Goal: Task Accomplishment & Management: Use online tool/utility

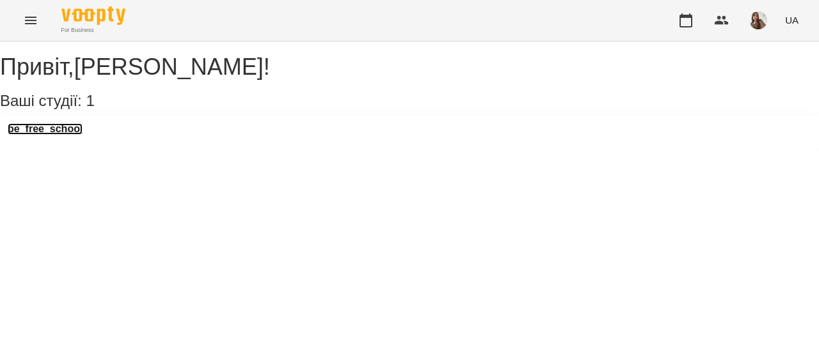
click at [81, 135] on h3 "be_free_school" at bounding box center [45, 129] width 75 height 12
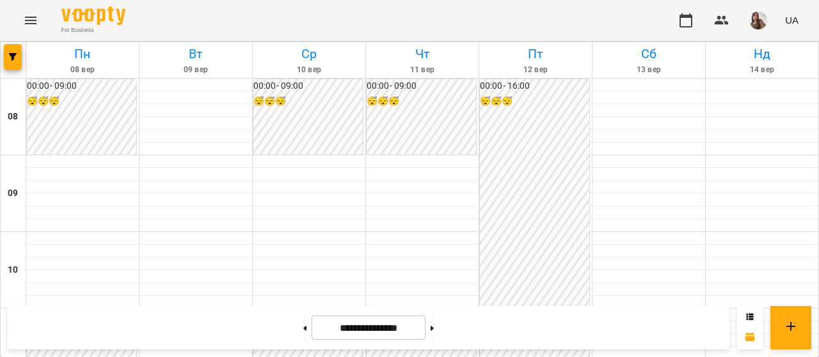
scroll to position [308, 0]
click at [434, 329] on icon at bounding box center [431, 328] width 3 height 4
type input "**********"
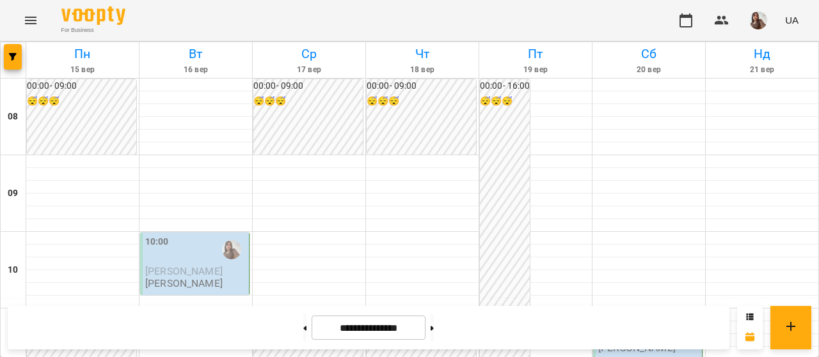
scroll to position [853, 0]
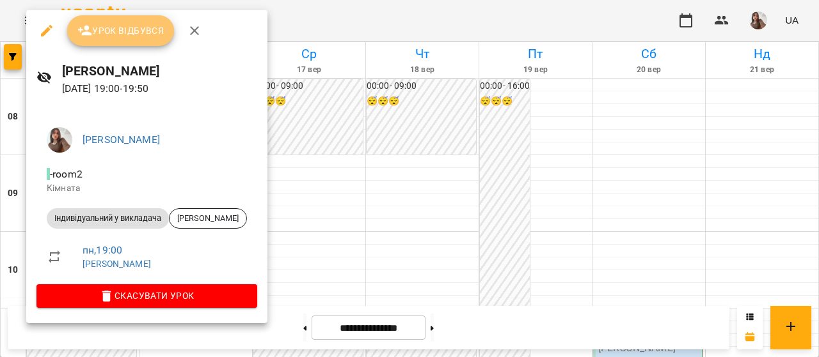
click at [142, 30] on span "Урок відбувся" at bounding box center [120, 30] width 87 height 15
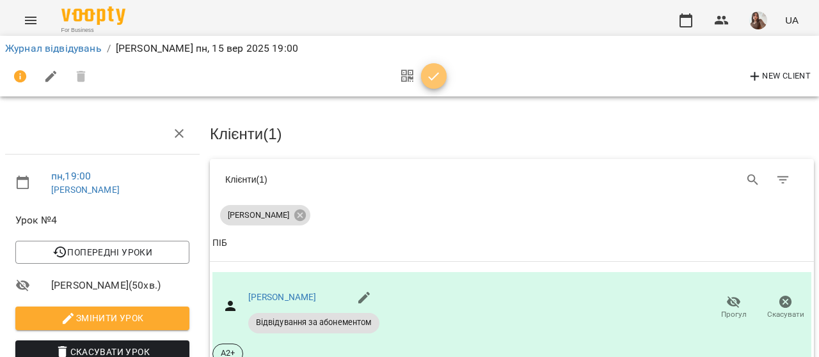
click at [430, 80] on icon "button" at bounding box center [433, 76] width 15 height 15
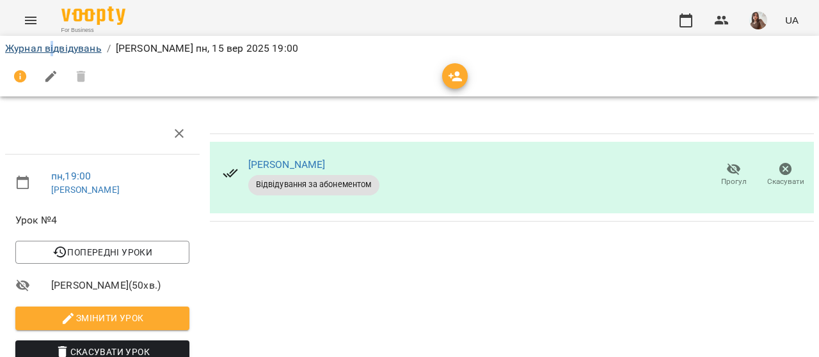
drag, startPoint x: 51, startPoint y: 39, endPoint x: 56, endPoint y: 48, distance: 10.0
click at [56, 48] on div "Журнал відвідувань / [PERSON_NAME] [DATE] 19:00" at bounding box center [409, 48] width 813 height 20
click at [56, 48] on link "Журнал відвідувань" at bounding box center [53, 48] width 97 height 12
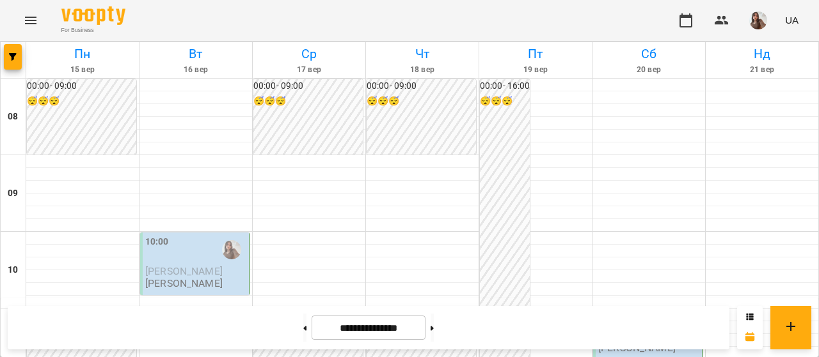
scroll to position [835, 0]
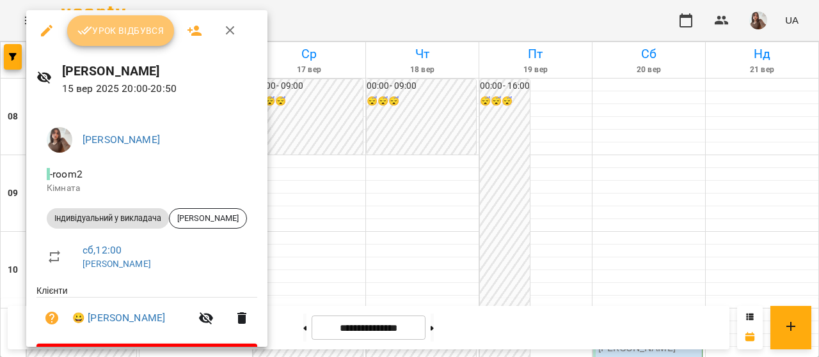
click at [158, 35] on span "Урок відбувся" at bounding box center [120, 30] width 87 height 15
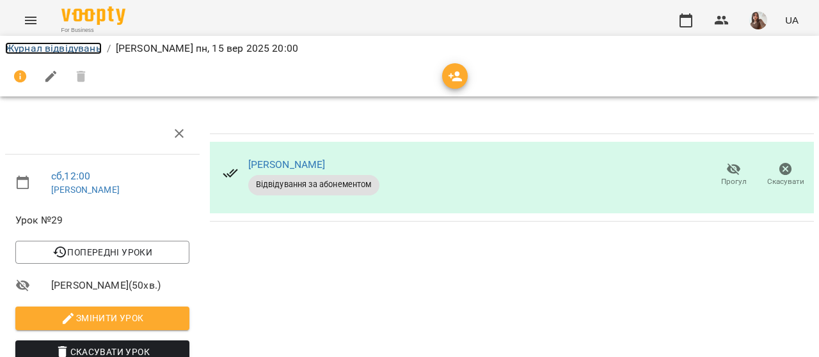
click at [90, 46] on link "Журнал відвідувань" at bounding box center [53, 48] width 97 height 12
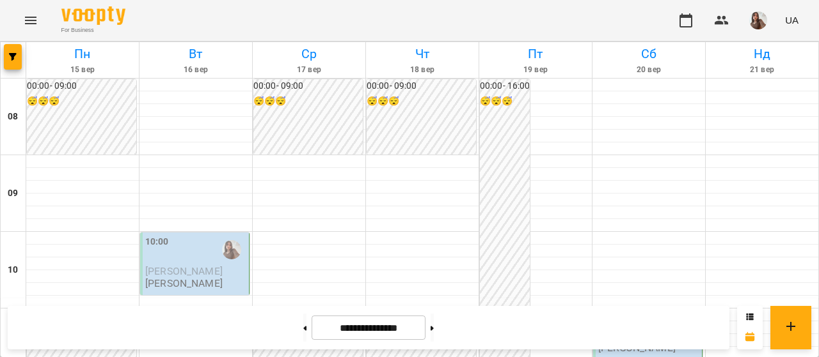
scroll to position [877, 0]
click at [760, 15] on img "button" at bounding box center [758, 21] width 18 height 18
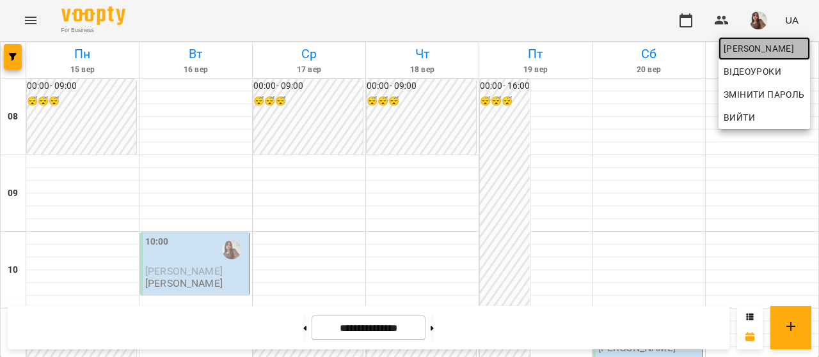
click at [769, 49] on span "[PERSON_NAME]" at bounding box center [763, 48] width 81 height 15
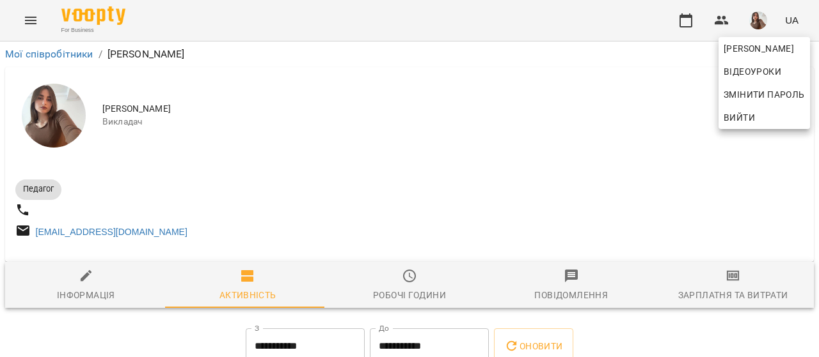
click at [734, 300] on div at bounding box center [409, 178] width 819 height 357
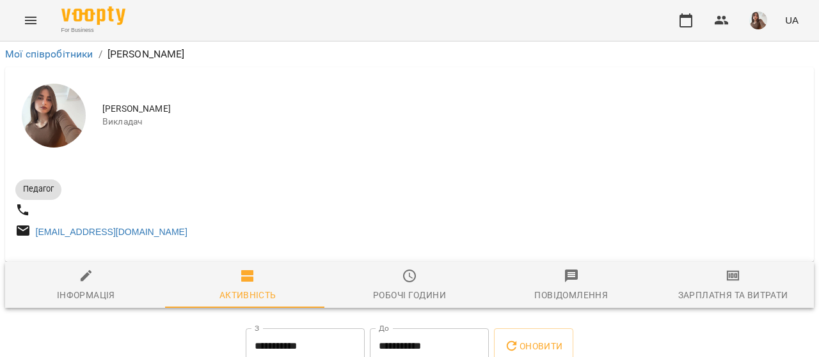
click at [734, 300] on div "[PERSON_NAME] Відеоуроки Змінити пароль Вийти" at bounding box center [409, 178] width 819 height 357
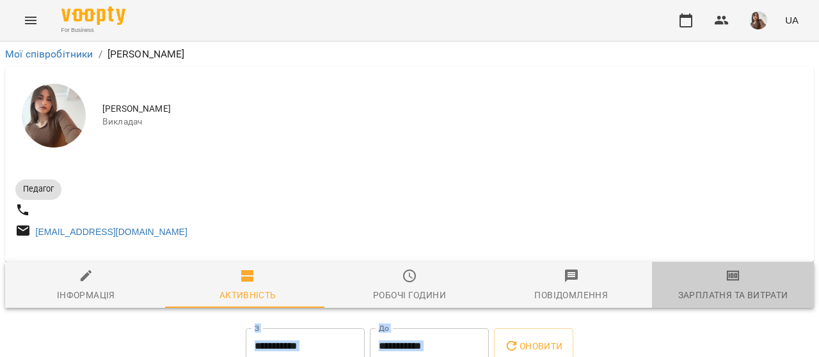
click at [734, 300] on div "Зарплатня та Витрати" at bounding box center [733, 295] width 110 height 15
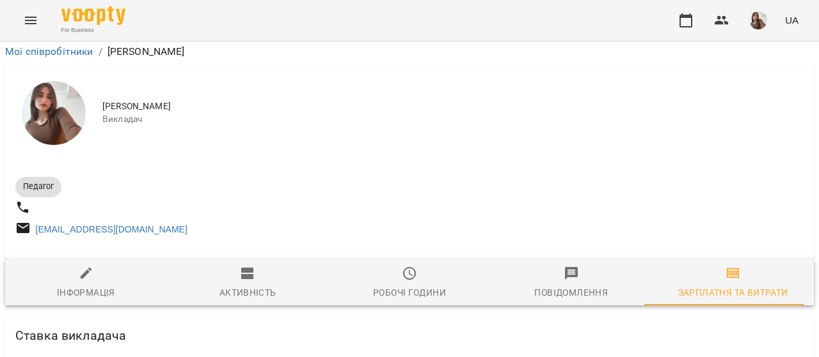
scroll to position [486, 0]
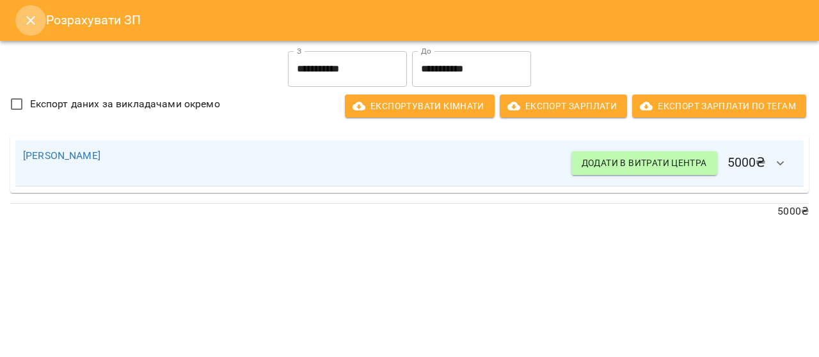
click at [37, 20] on icon "Close" at bounding box center [30, 20] width 15 height 15
